Goal: Task Accomplishment & Management: Use online tool/utility

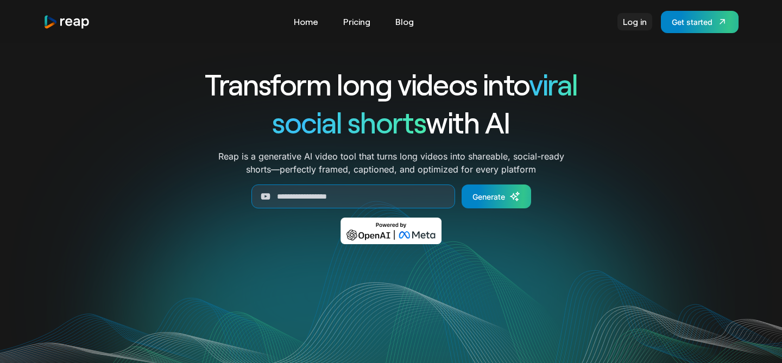
click at [631, 25] on link "Log in" at bounding box center [634, 21] width 35 height 17
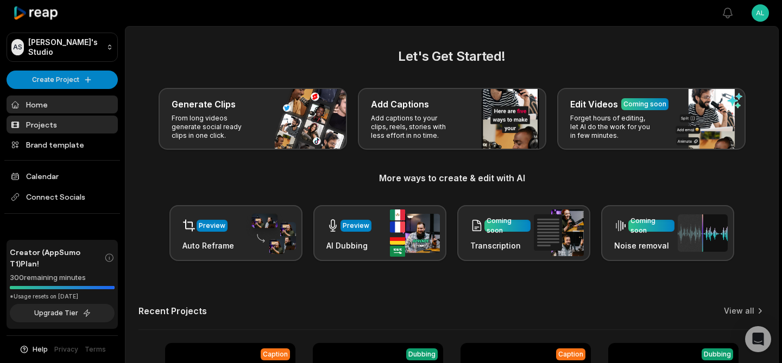
click at [63, 126] on link "Projects" at bounding box center [62, 125] width 111 height 18
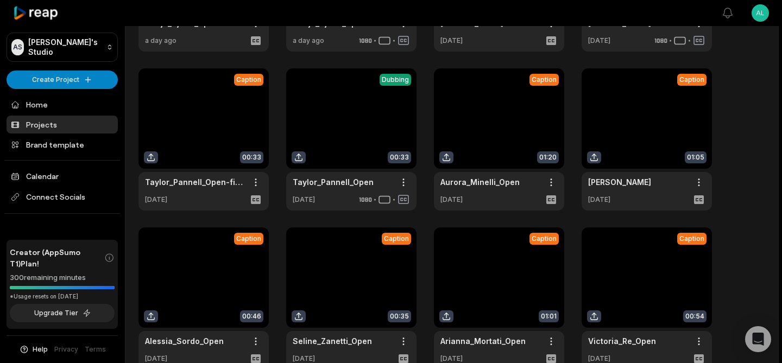
scroll to position [174, 0]
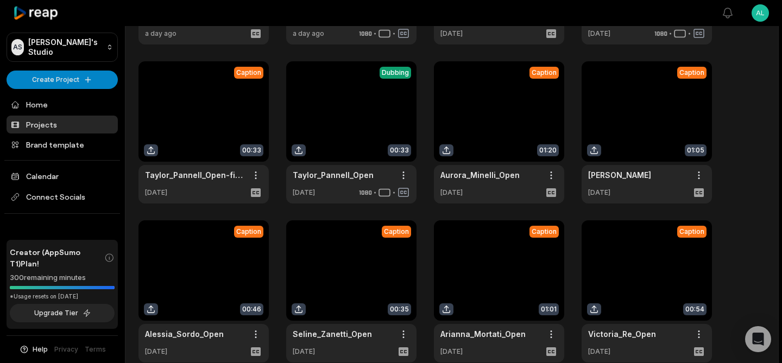
click at [652, 113] on link at bounding box center [646, 132] width 130 height 142
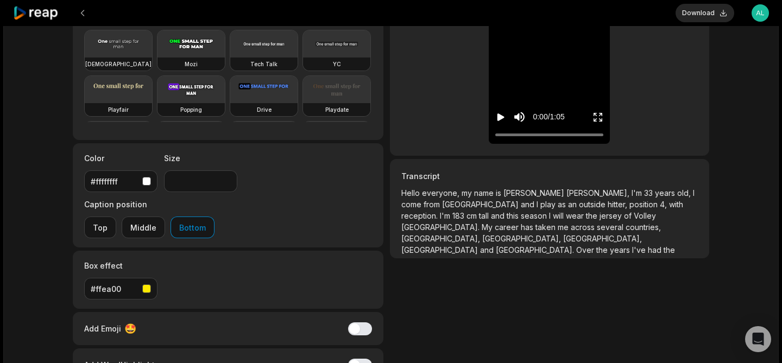
scroll to position [167, 0]
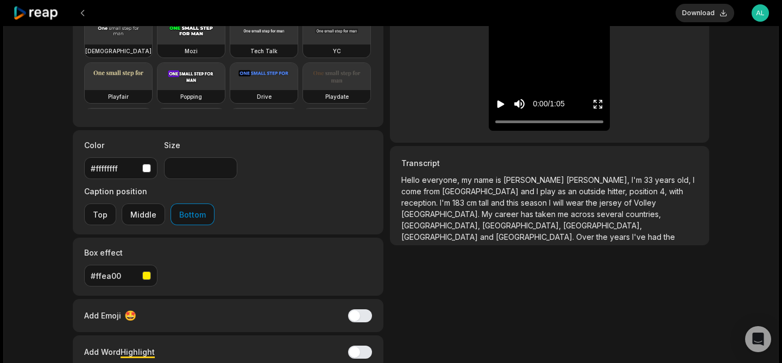
click at [610, 232] on span "the" at bounding box center [603, 236] width 14 height 9
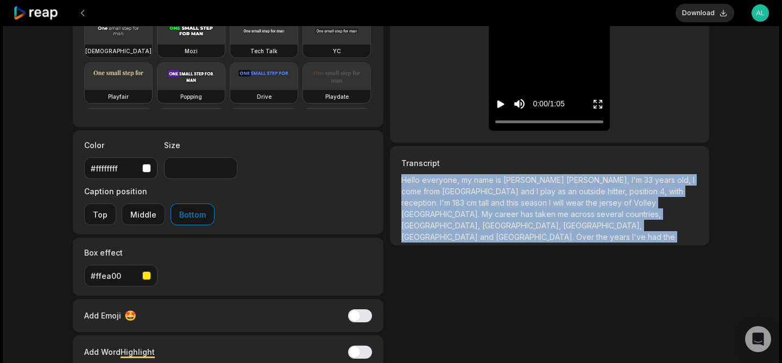
click at [610, 232] on span "the" at bounding box center [603, 236] width 14 height 9
copy p "Hello everyone, my name is Marta Hurst, I'm 33 years old, I come from Portugal …"
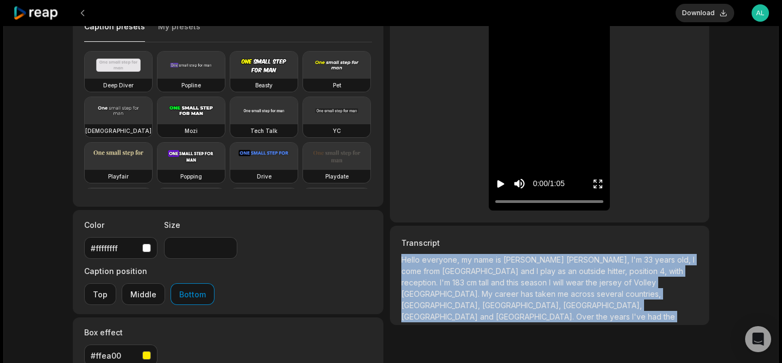
scroll to position [0, 0]
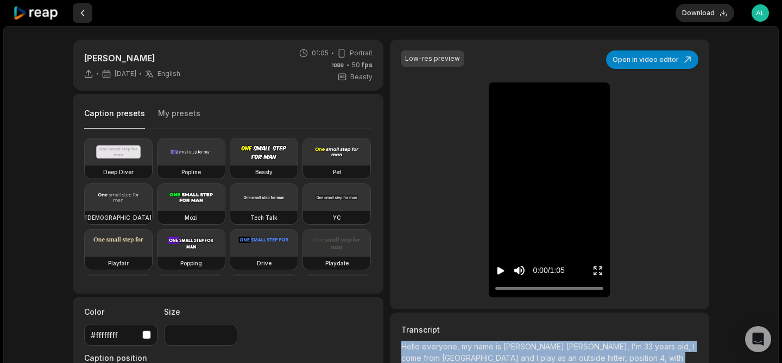
click at [85, 15] on button at bounding box center [83, 13] width 20 height 20
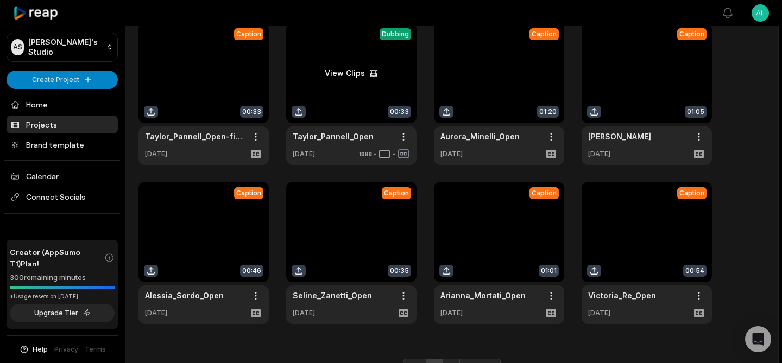
scroll to position [269, 0]
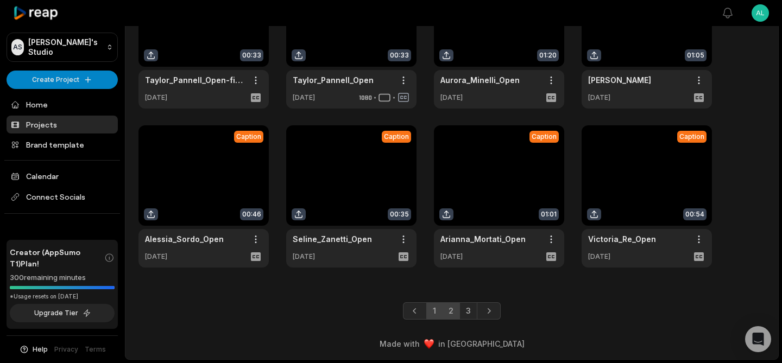
click at [451, 315] on link "2" at bounding box center [451, 310] width 18 height 17
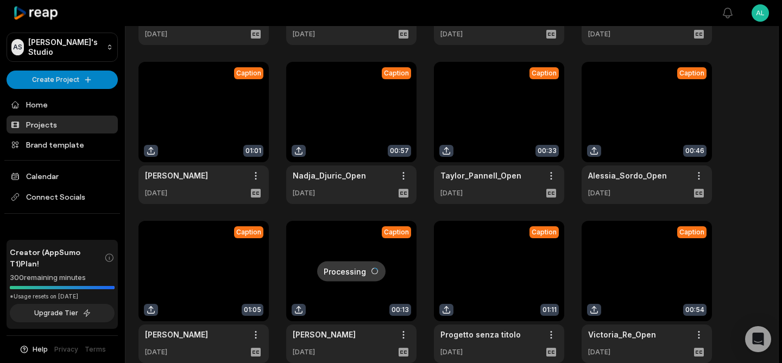
scroll to position [178, 0]
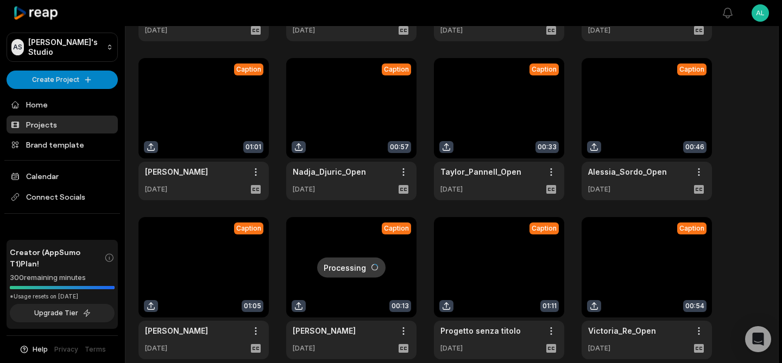
click at [185, 257] on link at bounding box center [203, 288] width 130 height 142
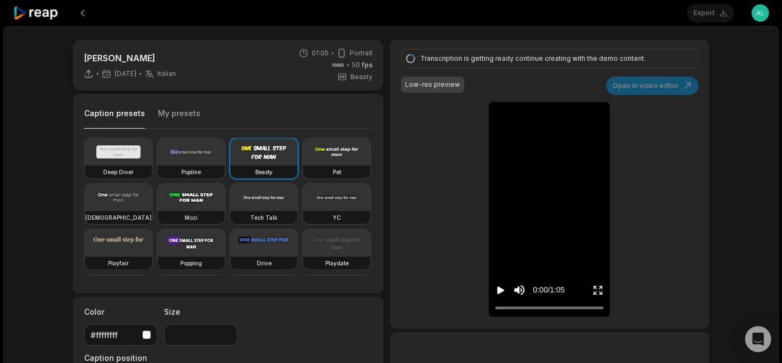
type input "**"
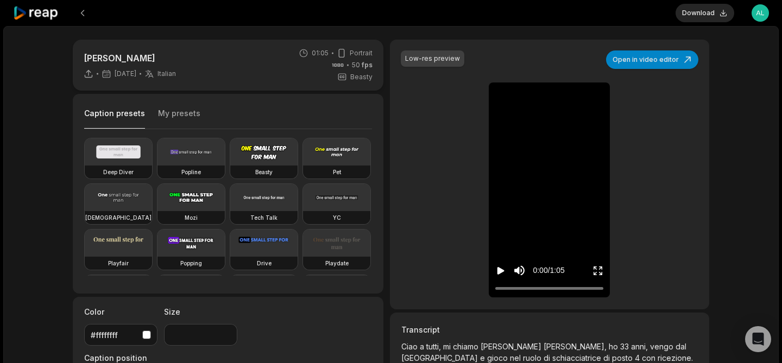
click at [496, 271] on icon "Play video" at bounding box center [500, 270] width 11 height 11
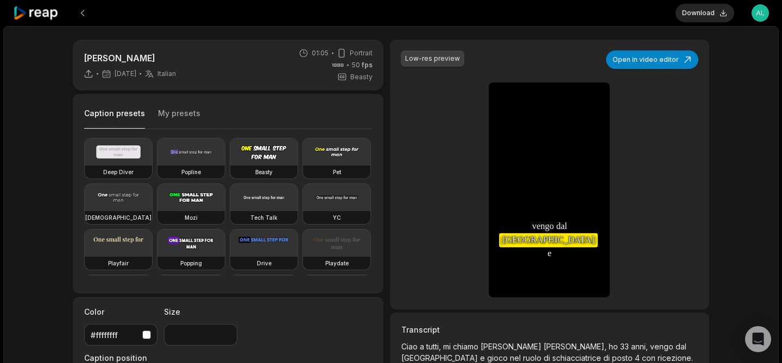
click at [496, 271] on icon "Pause video" at bounding box center [500, 270] width 11 height 11
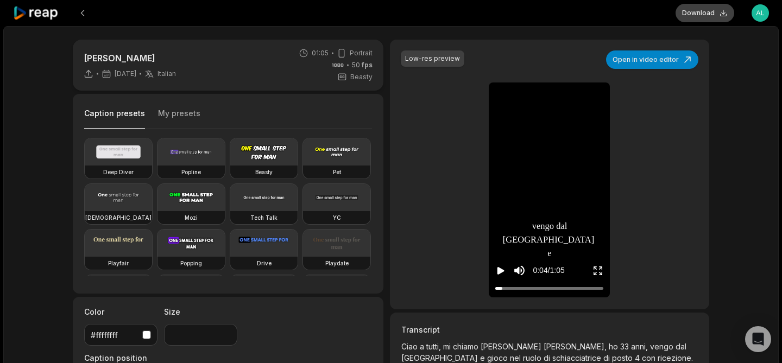
click at [716, 16] on button "Download" at bounding box center [704, 13] width 59 height 18
